Goal: Task Accomplishment & Management: Complete application form

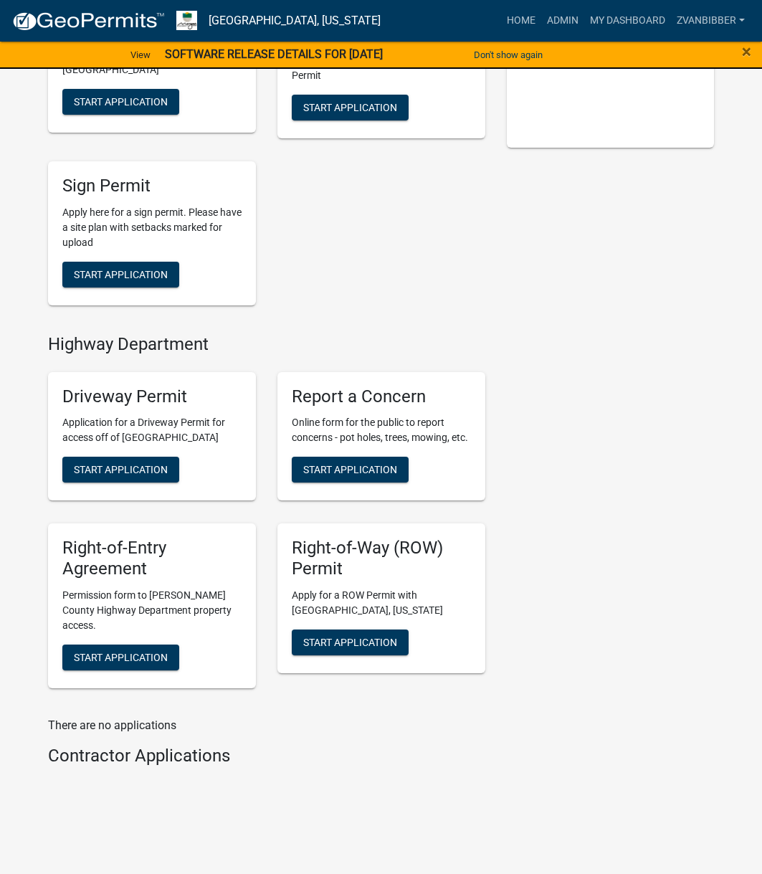
scroll to position [463, 0]
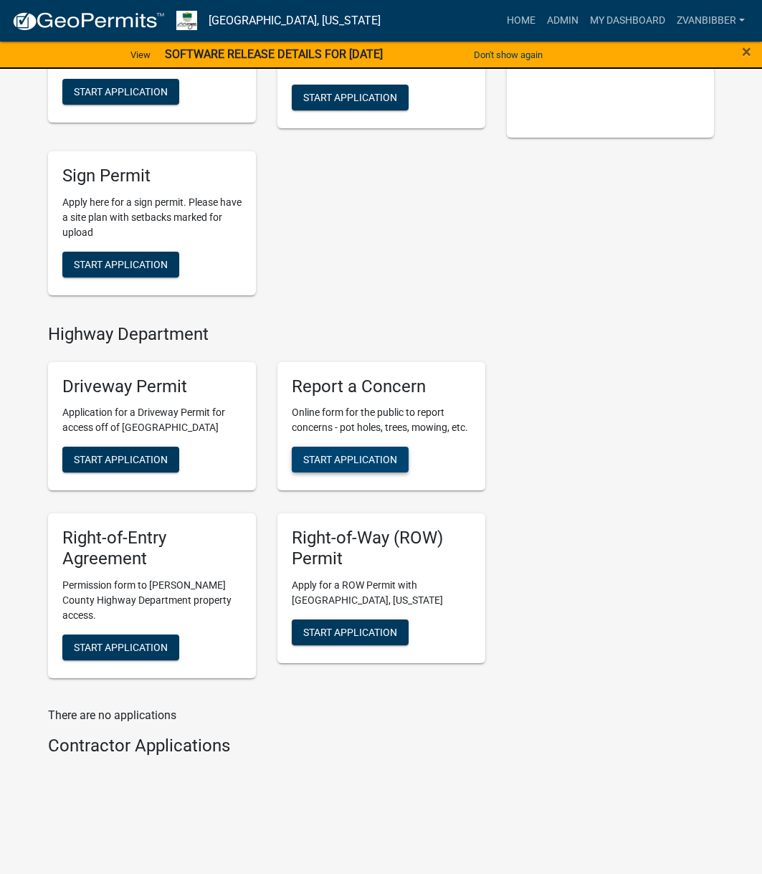
click at [337, 465] on span "Start Application" at bounding box center [350, 459] width 94 height 11
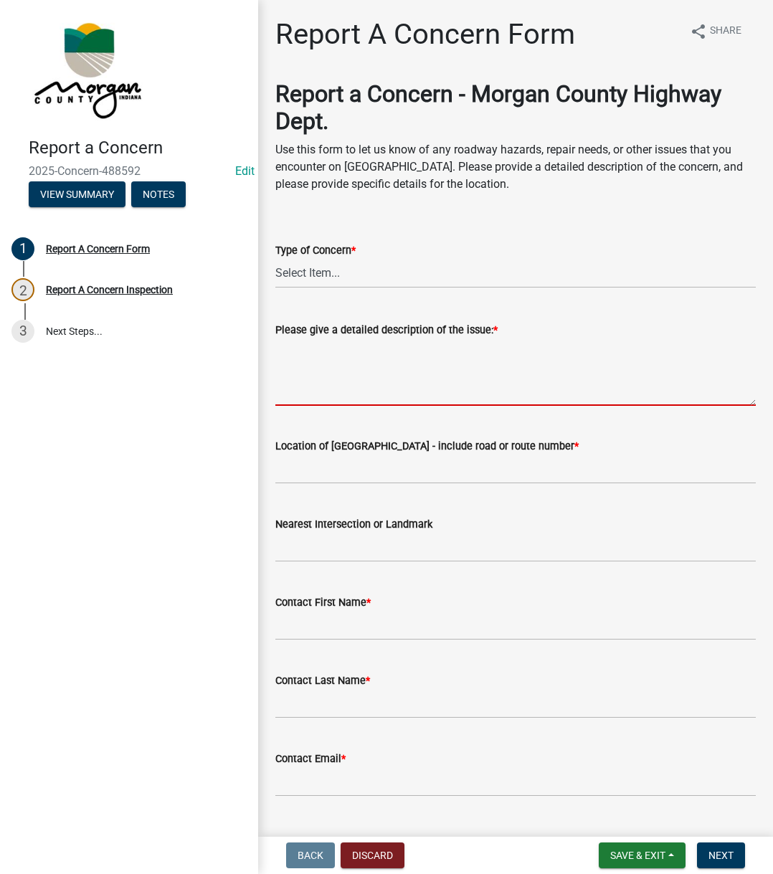
click at [337, 348] on textarea "Please give a detailed description of the issue: *" at bounding box center [515, 371] width 480 height 67
paste textarea "Reported trash that has been dumped just north of the intersection of [GEOGRAPH…"
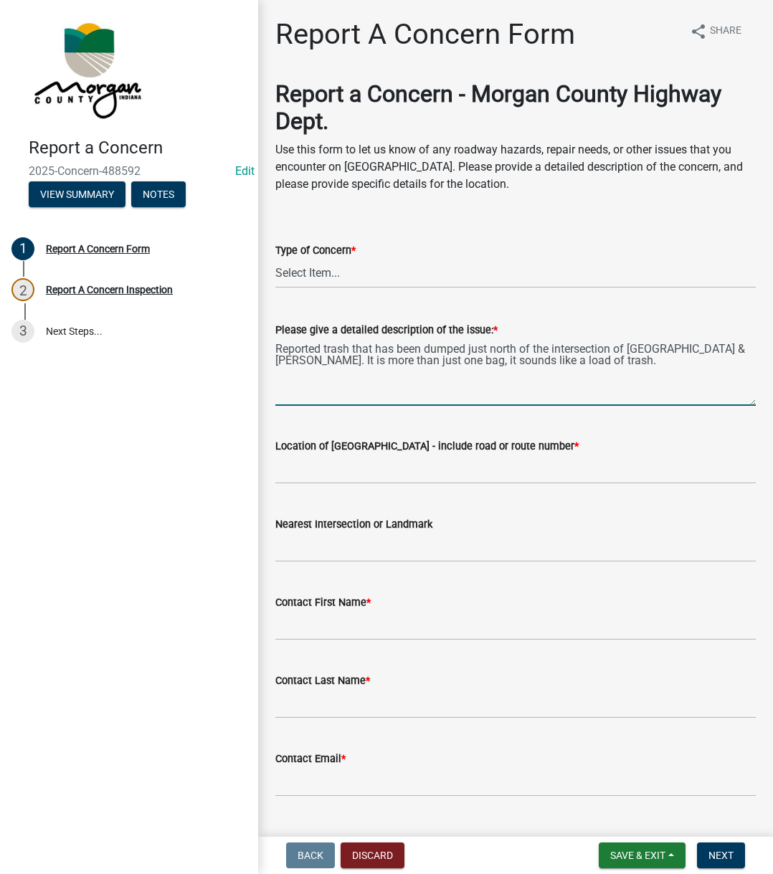
type textarea "Reported trash that has been dumped just north of the intersection of [GEOGRAPH…"
click at [320, 257] on div "Type of Concern *" at bounding box center [515, 250] width 480 height 17
click at [317, 260] on select "Select Item... Pot Hole Patching Ditch Tree Sign Mowing Culvert Other" at bounding box center [515, 273] width 480 height 29
click at [275, 259] on select "Select Item... Pot Hole Patching Ditch Tree Sign Mowing Culvert Other" at bounding box center [515, 273] width 480 height 29
select select "3582e9dc-d8cd-4526-a2d9-157cc62522fd"
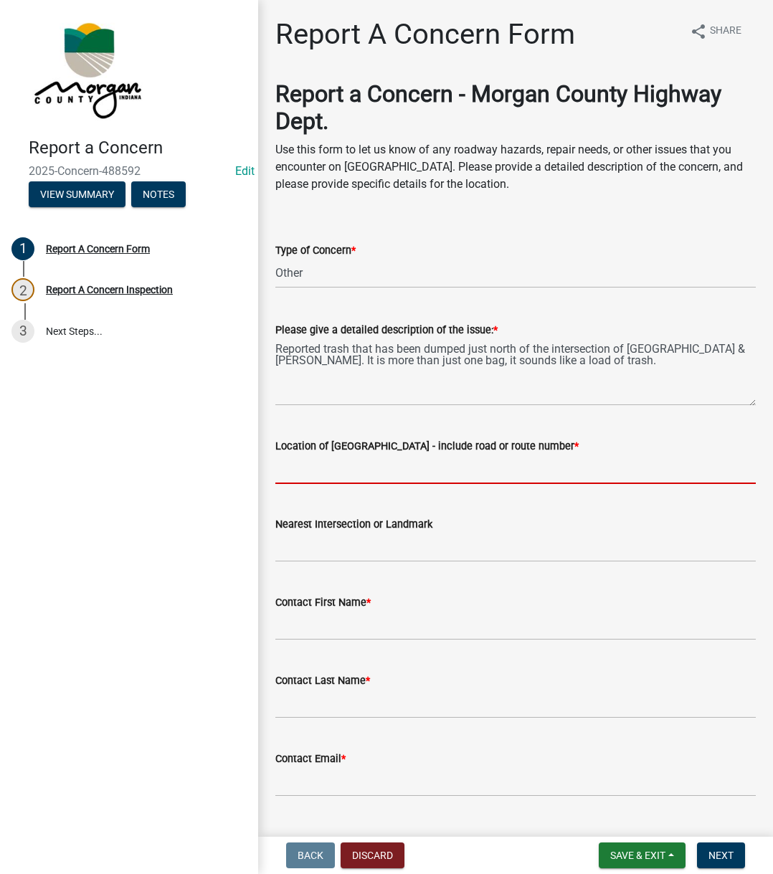
click at [296, 464] on input "Location of [GEOGRAPHIC_DATA] - include road or route number *" at bounding box center [515, 468] width 480 height 29
type input "[PERSON_NAME]"
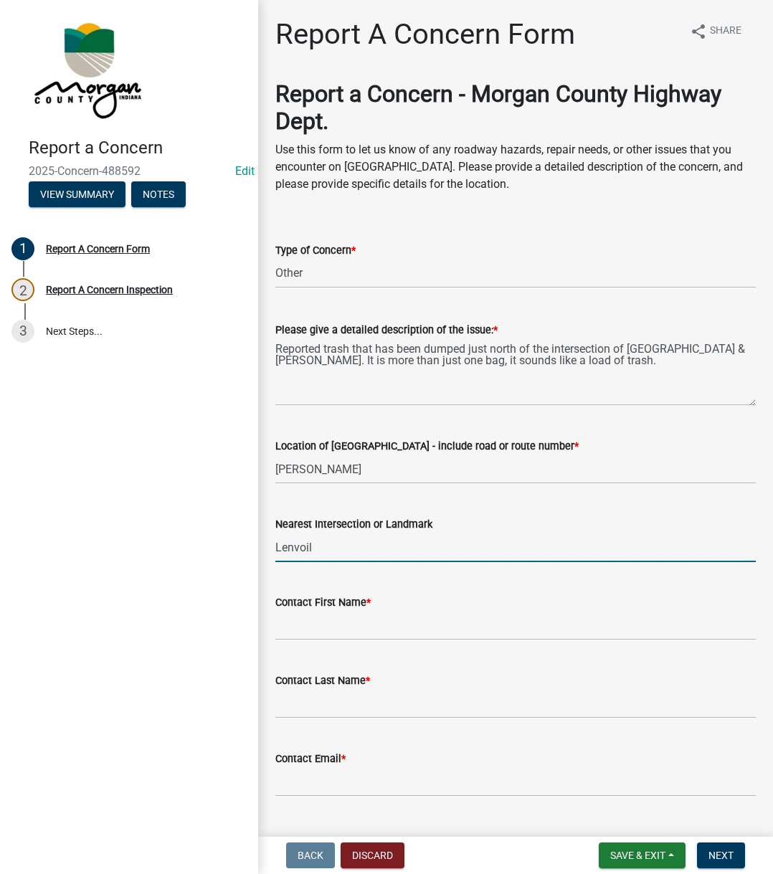
type input "Lenvoil"
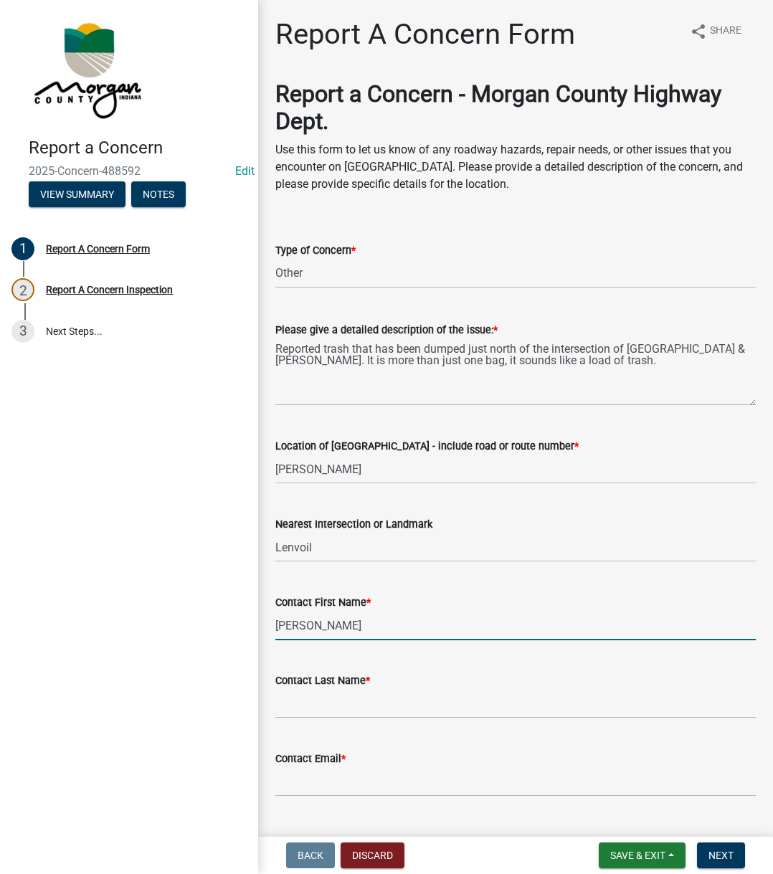
type input "[PERSON_NAME]"
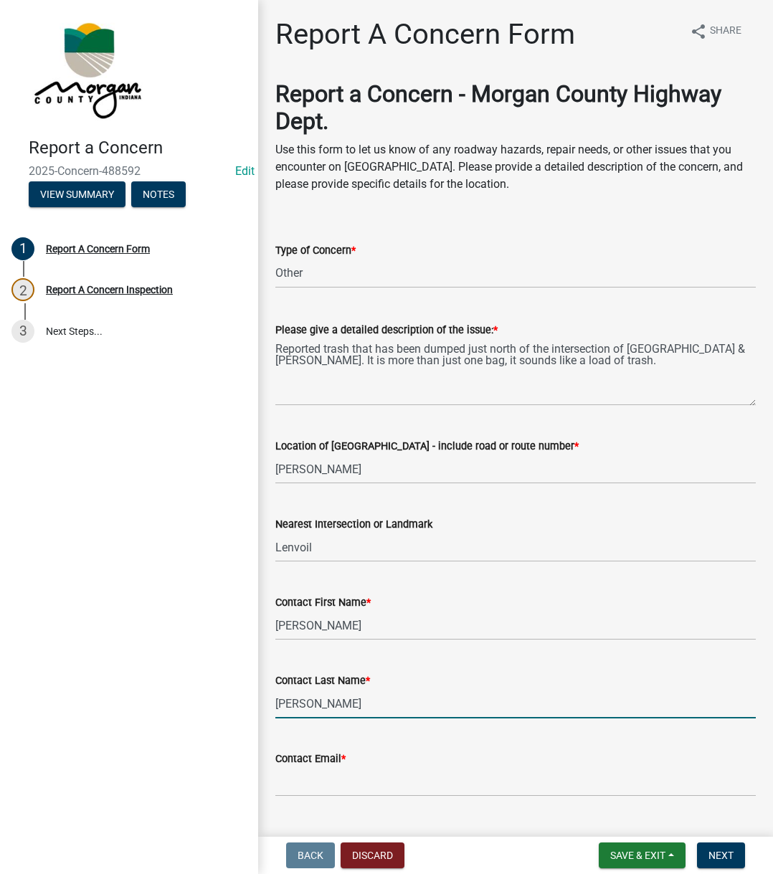
type input "[PERSON_NAME]"
type input "[EMAIL_ADDRESS][DOMAIN_NAME]"
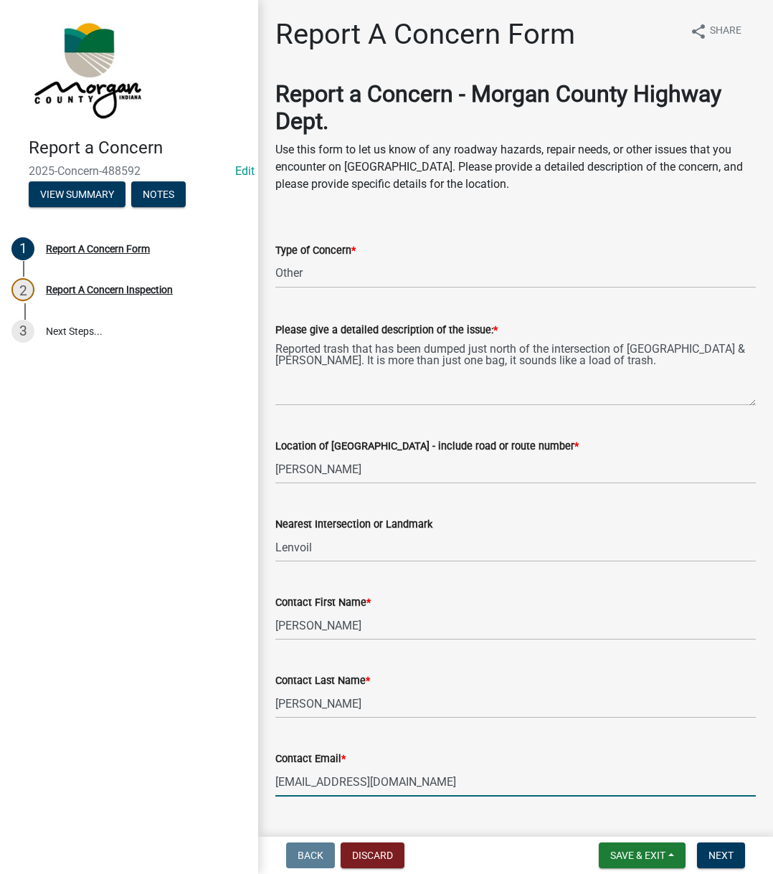
scroll to position [245, 0]
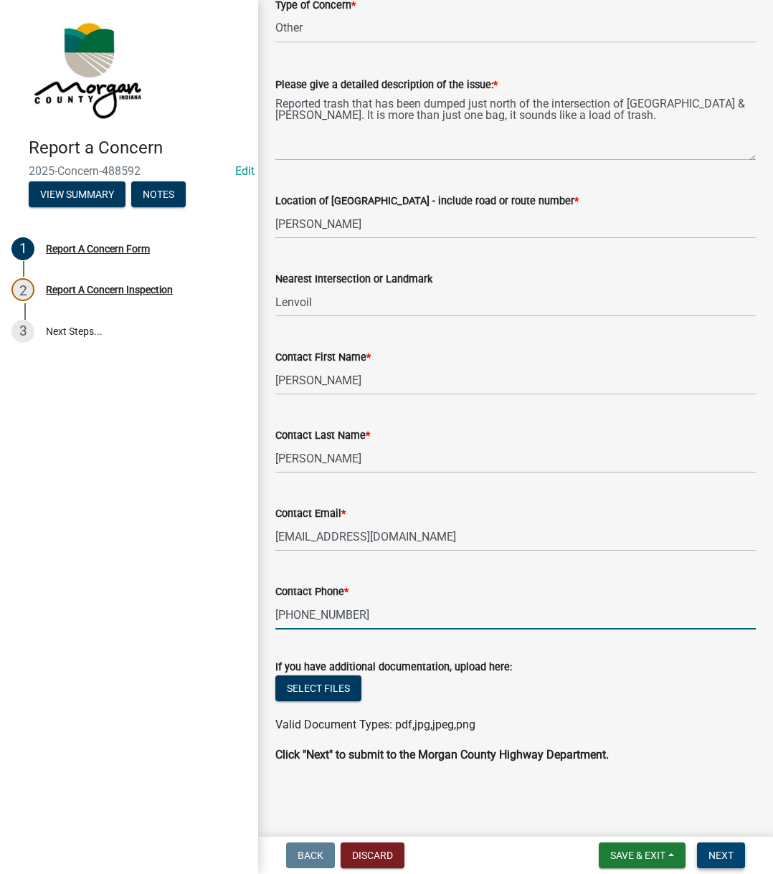
type input "[PHONE_NUMBER]"
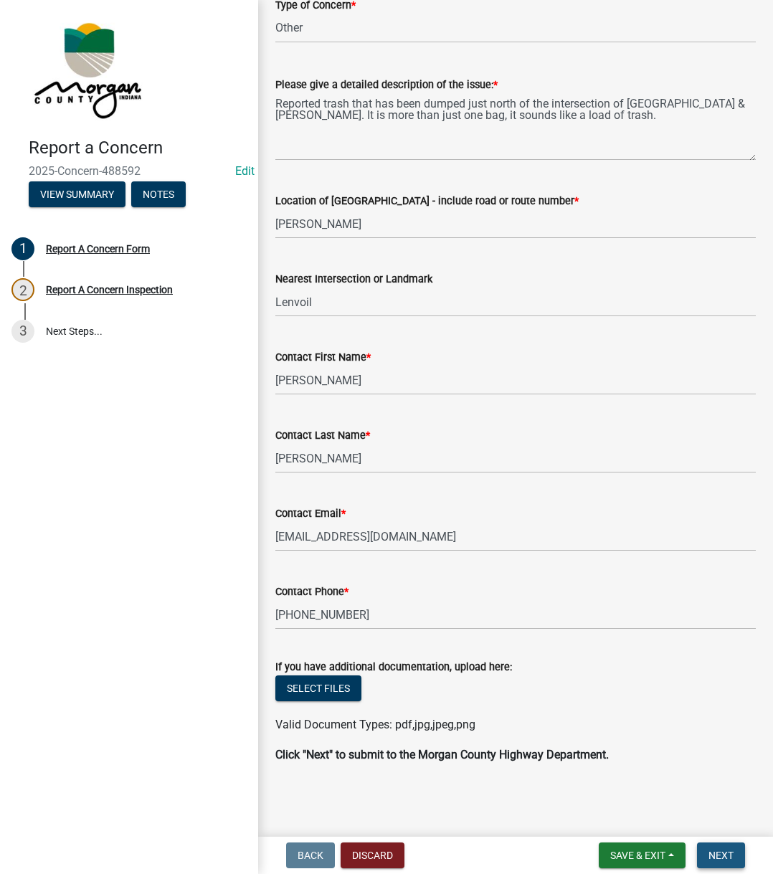
click at [708, 859] on span "Next" at bounding box center [720, 854] width 25 height 11
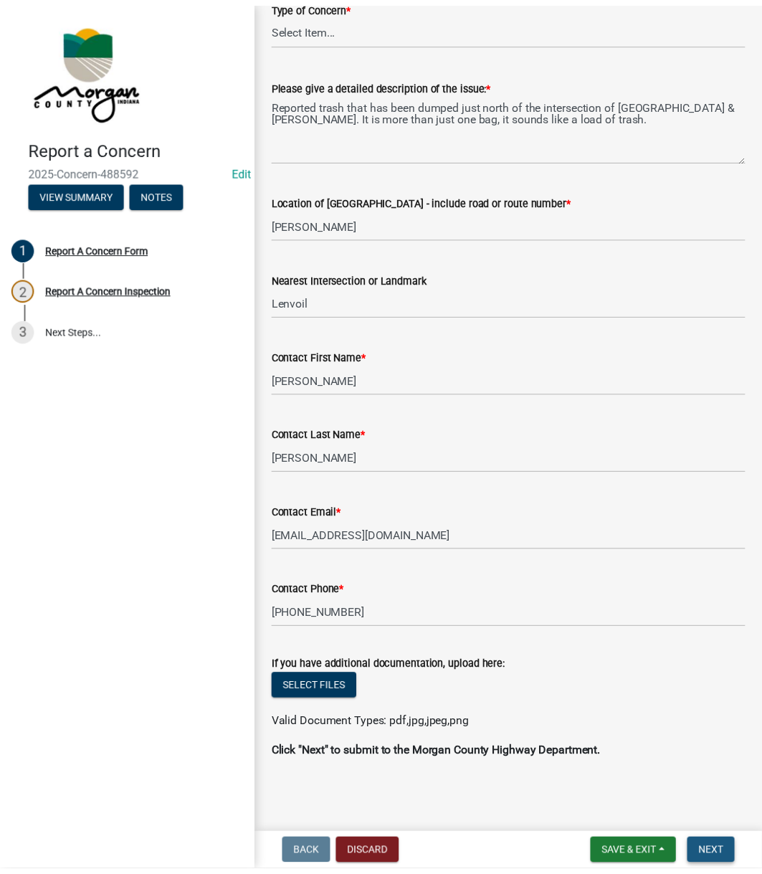
scroll to position [0, 0]
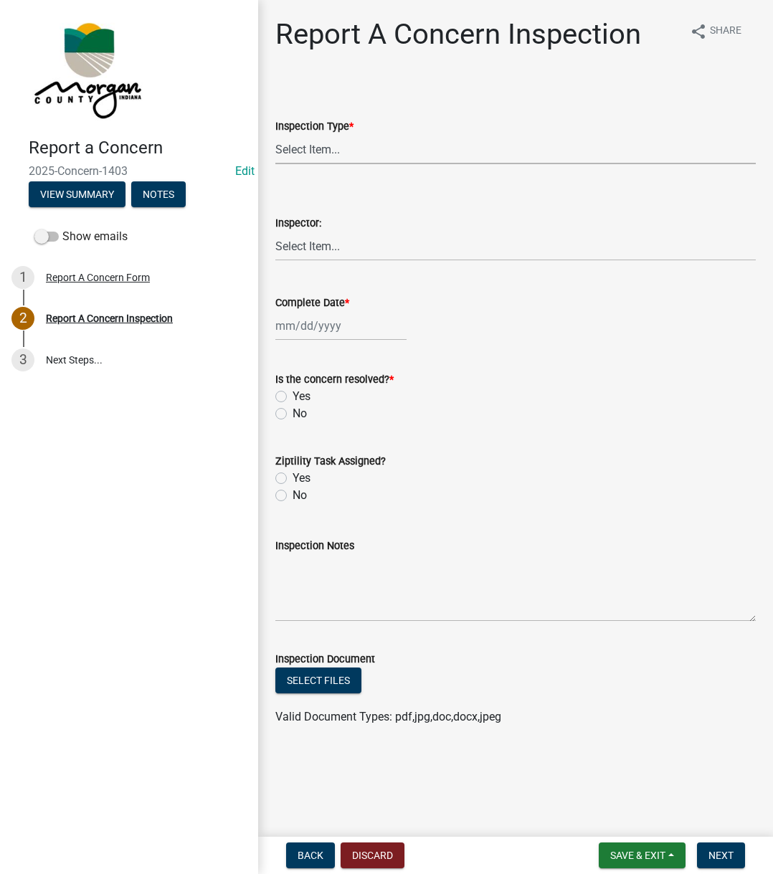
click at [305, 153] on select "Select Item... Pot Hole Patching Ditch Tree Sign Mowing Culvert Other" at bounding box center [515, 149] width 480 height 29
click at [275, 135] on select "Select Item... Pot Hole Patching Ditch Tree Sign Mowing Culvert Other" at bounding box center [515, 149] width 480 height 29
select select "3582e9dc-d8cd-4526-a2d9-157cc62522fd"
click at [324, 255] on select "Select Item... [PERSON_NAME] [PERSON_NAME] [PERSON_NAME] [PERSON_NAME] [PERSON_…" at bounding box center [515, 245] width 480 height 29
click at [275, 231] on select "Select Item... [PERSON_NAME] [PERSON_NAME] [PERSON_NAME] [PERSON_NAME] [PERSON_…" at bounding box center [515, 245] width 480 height 29
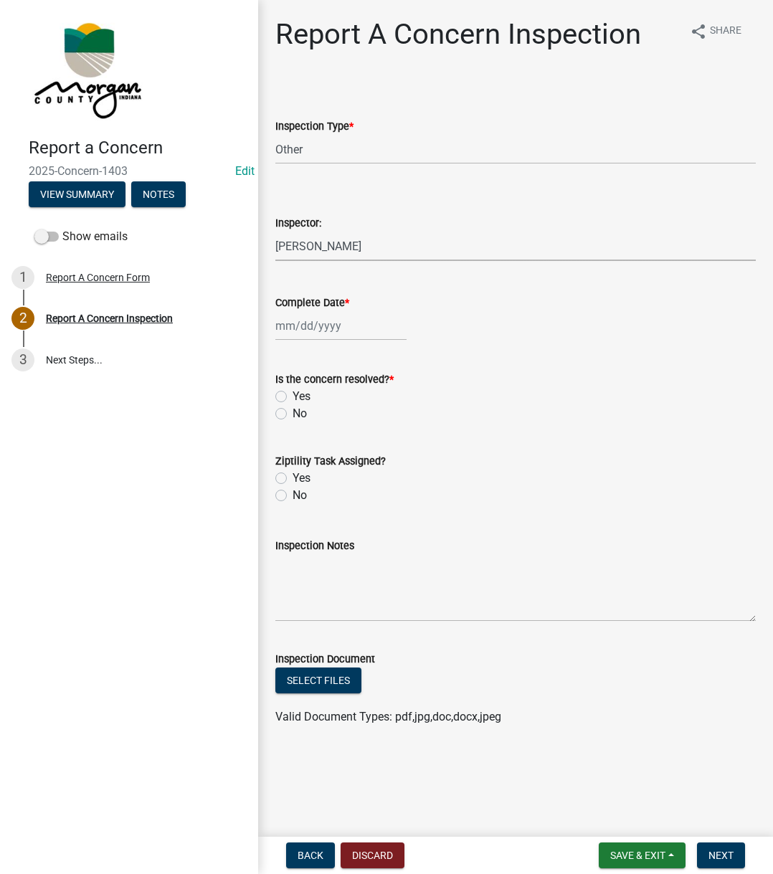
select select "742eb044-fc58-4034-b35e-1550e746fcda"
click at [316, 334] on div at bounding box center [340, 325] width 131 height 29
select select "10"
select select "2025"
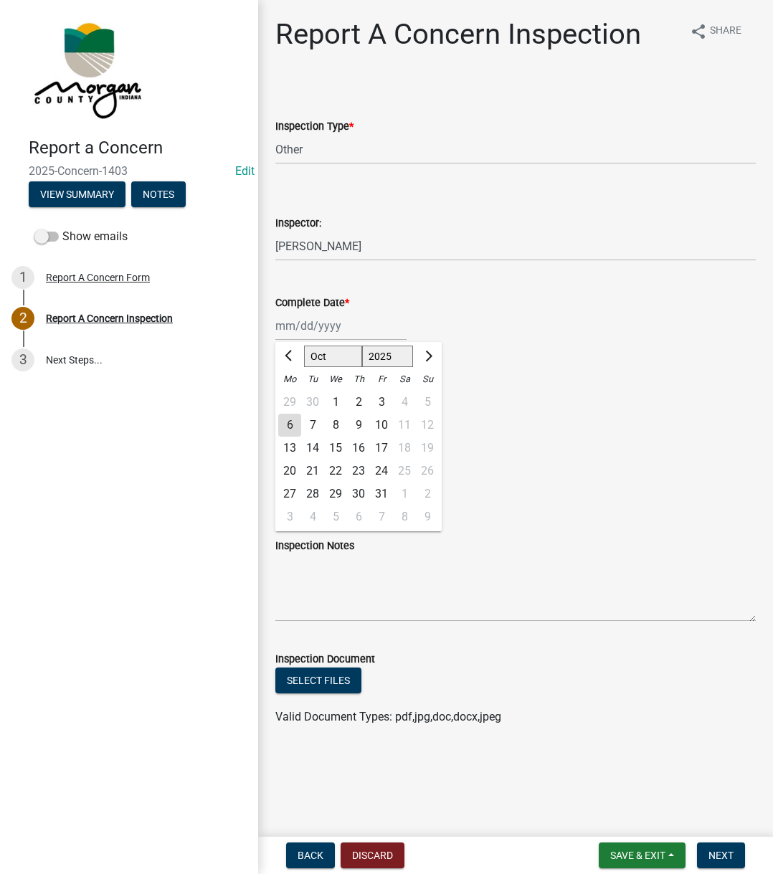
click at [284, 424] on div "6" at bounding box center [289, 425] width 23 height 23
type input "[DATE]"
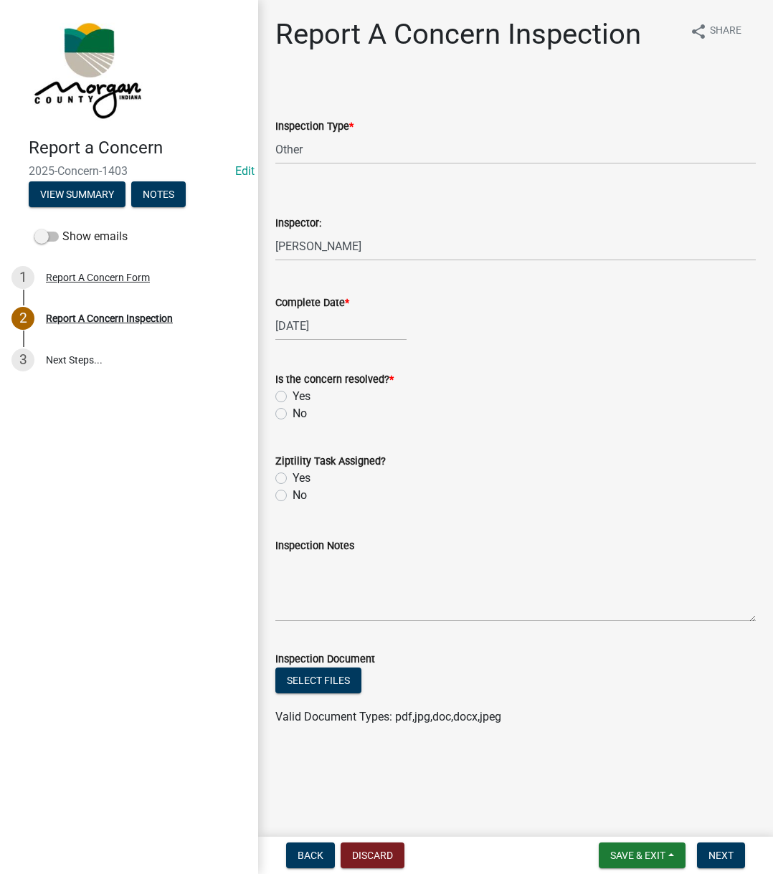
click at [292, 401] on label "Yes" at bounding box center [301, 396] width 18 height 17
click at [292, 397] on input "Yes" at bounding box center [296, 392] width 9 height 9
radio input "true"
click at [292, 480] on label "Yes" at bounding box center [301, 477] width 18 height 17
click at [292, 479] on input "Yes" at bounding box center [296, 473] width 9 height 9
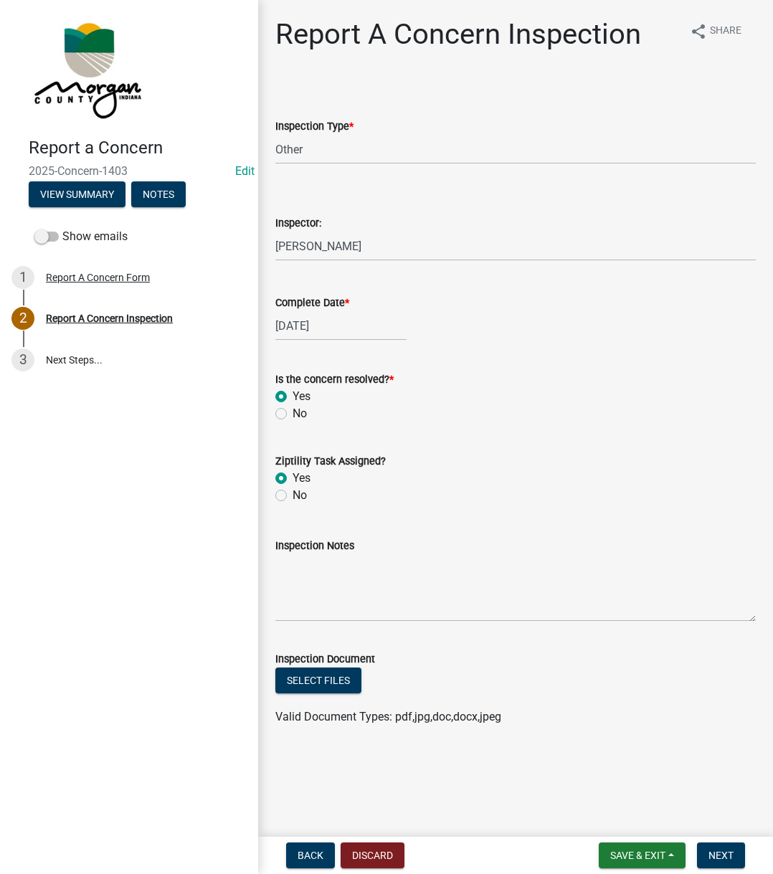
radio input "true"
click at [338, 596] on textarea "Inspection Notes" at bounding box center [515, 587] width 480 height 67
type textarea "Sent to D1"
click at [708, 856] on span "Next" at bounding box center [720, 854] width 25 height 11
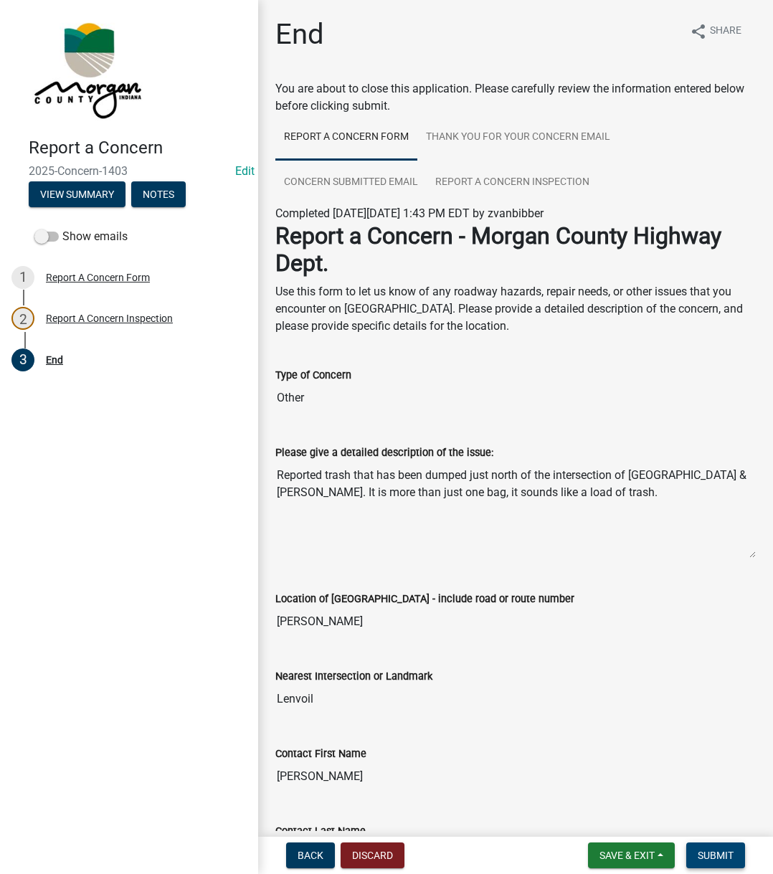
click at [717, 852] on span "Submit" at bounding box center [715, 854] width 36 height 11
